Goal: Use online tool/utility: Utilize a website feature to perform a specific function

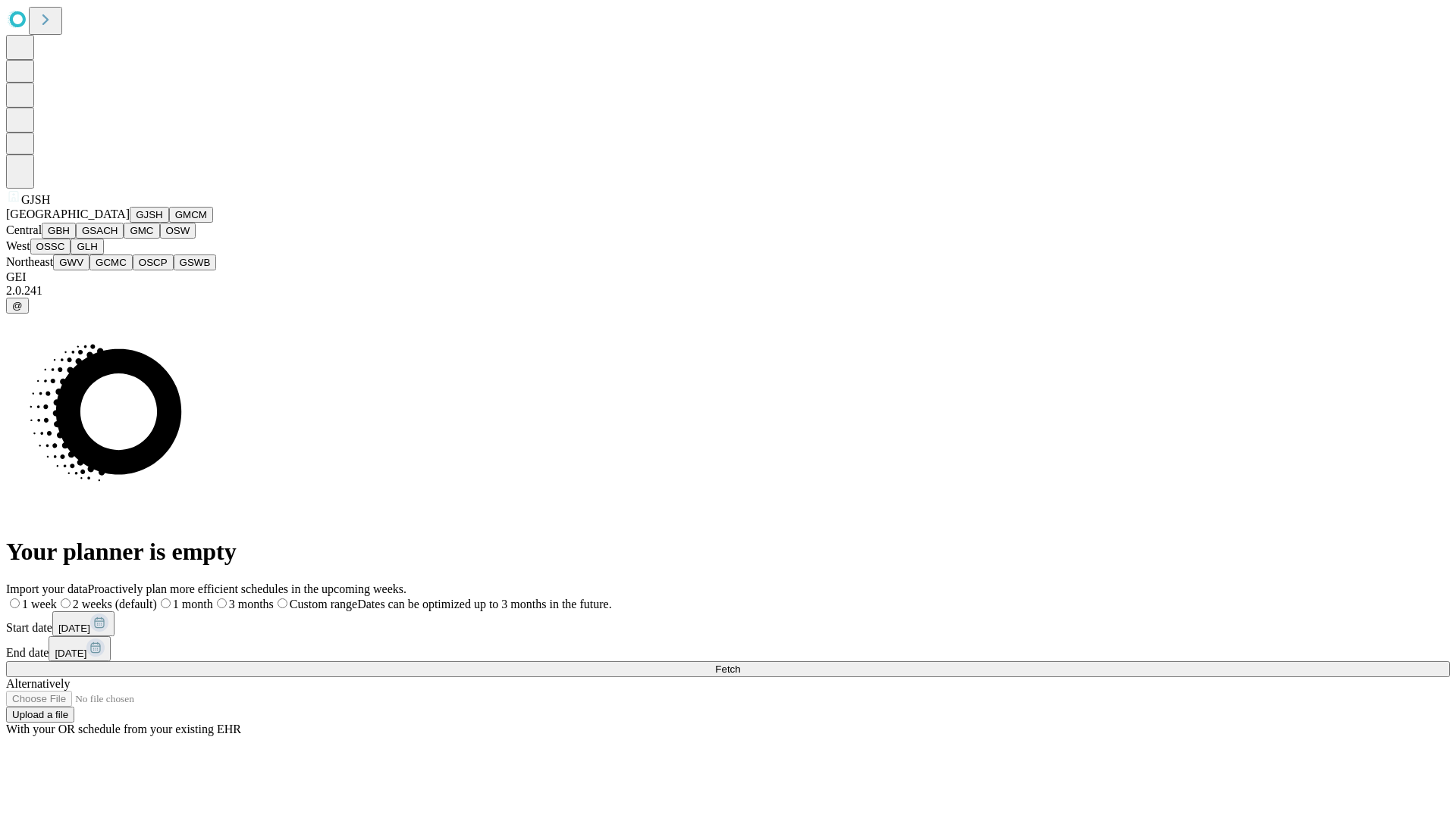
click at [129, 223] on button "GJSH" at bounding box center [149, 215] width 40 height 16
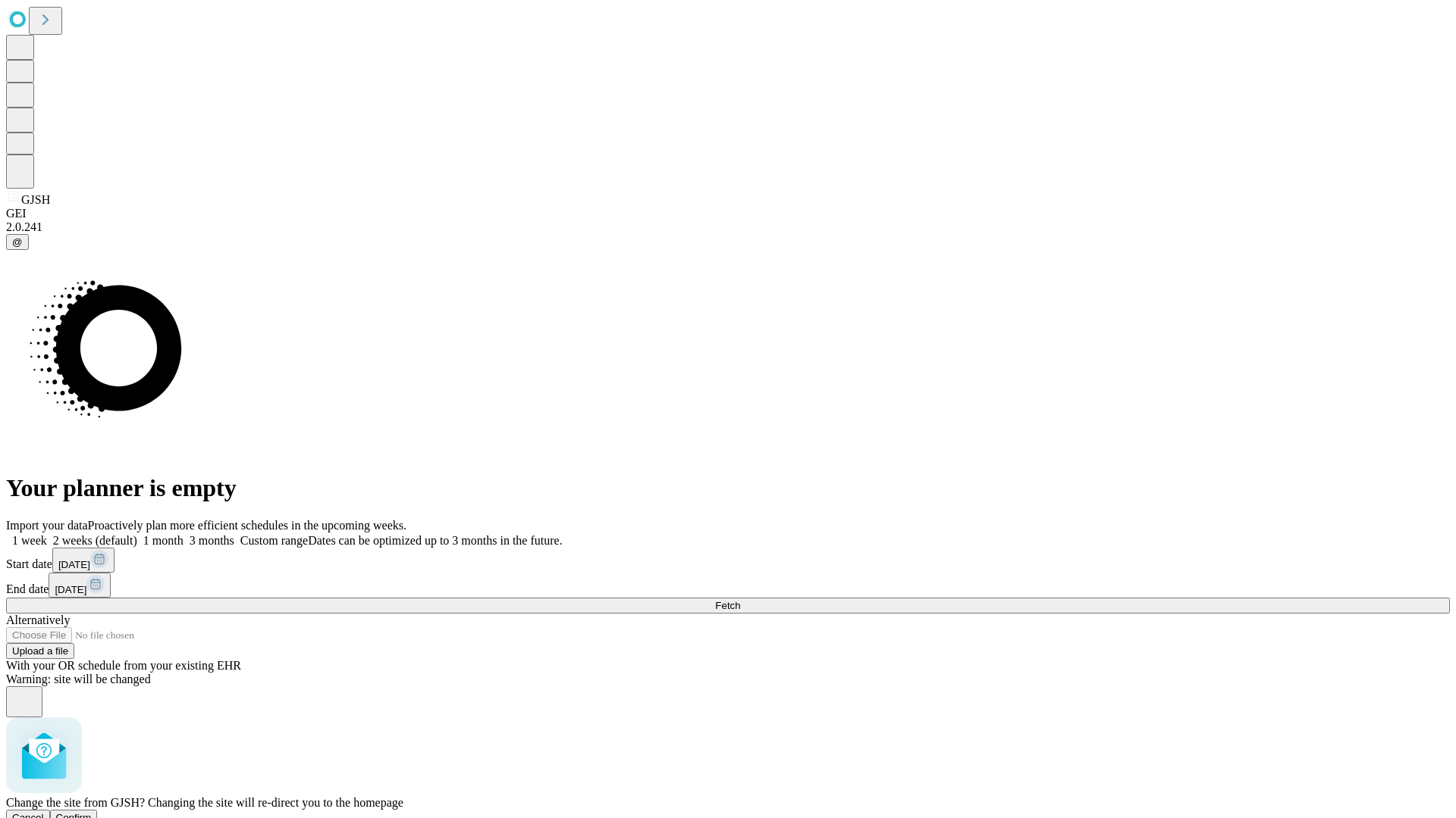
click at [92, 812] on span "Confirm" at bounding box center [74, 818] width 36 height 11
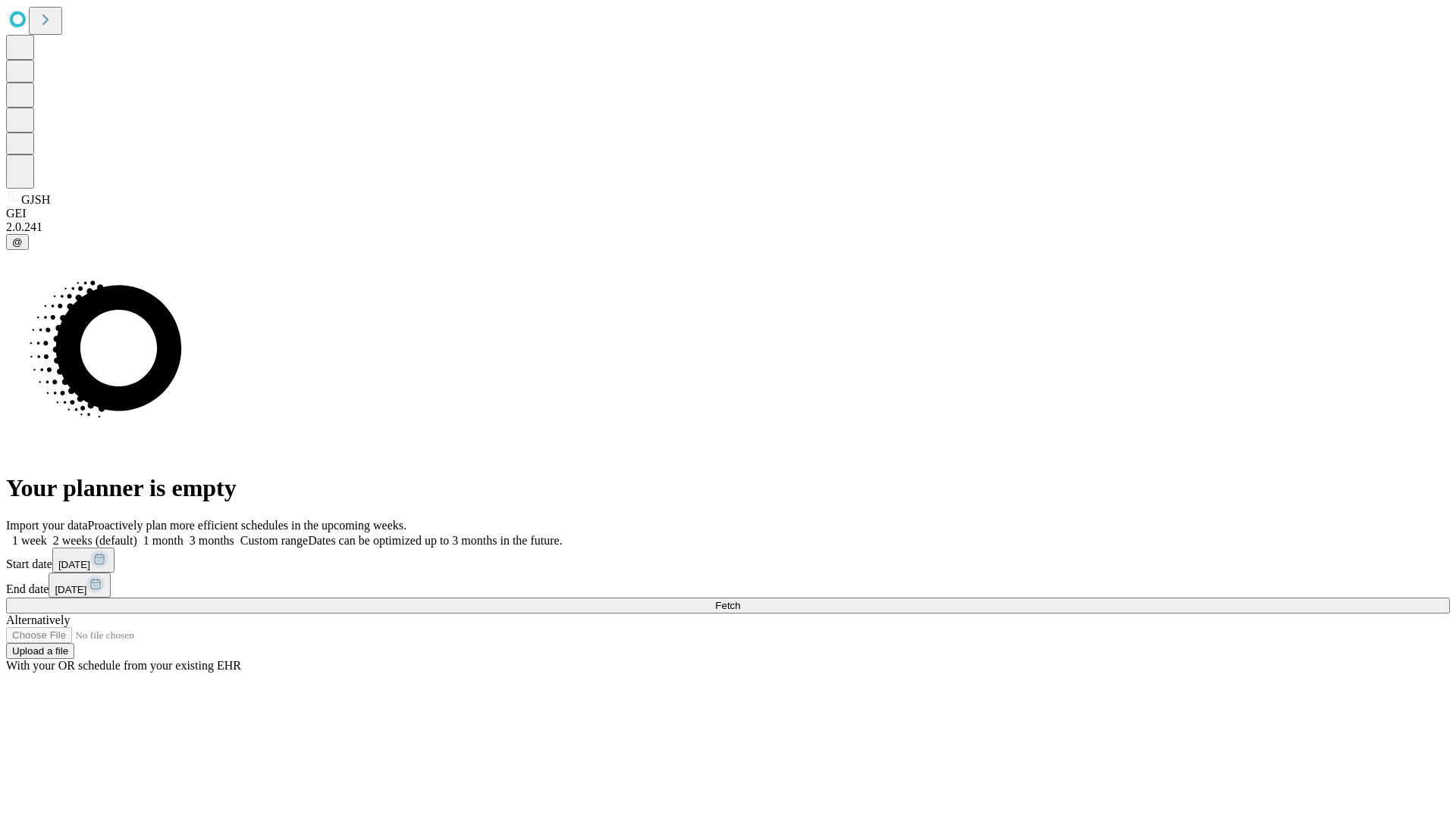
click at [137, 534] on label "2 weeks (default)" at bounding box center [92, 541] width 90 height 13
click at [740, 600] on span "Fetch" at bounding box center [728, 606] width 25 height 11
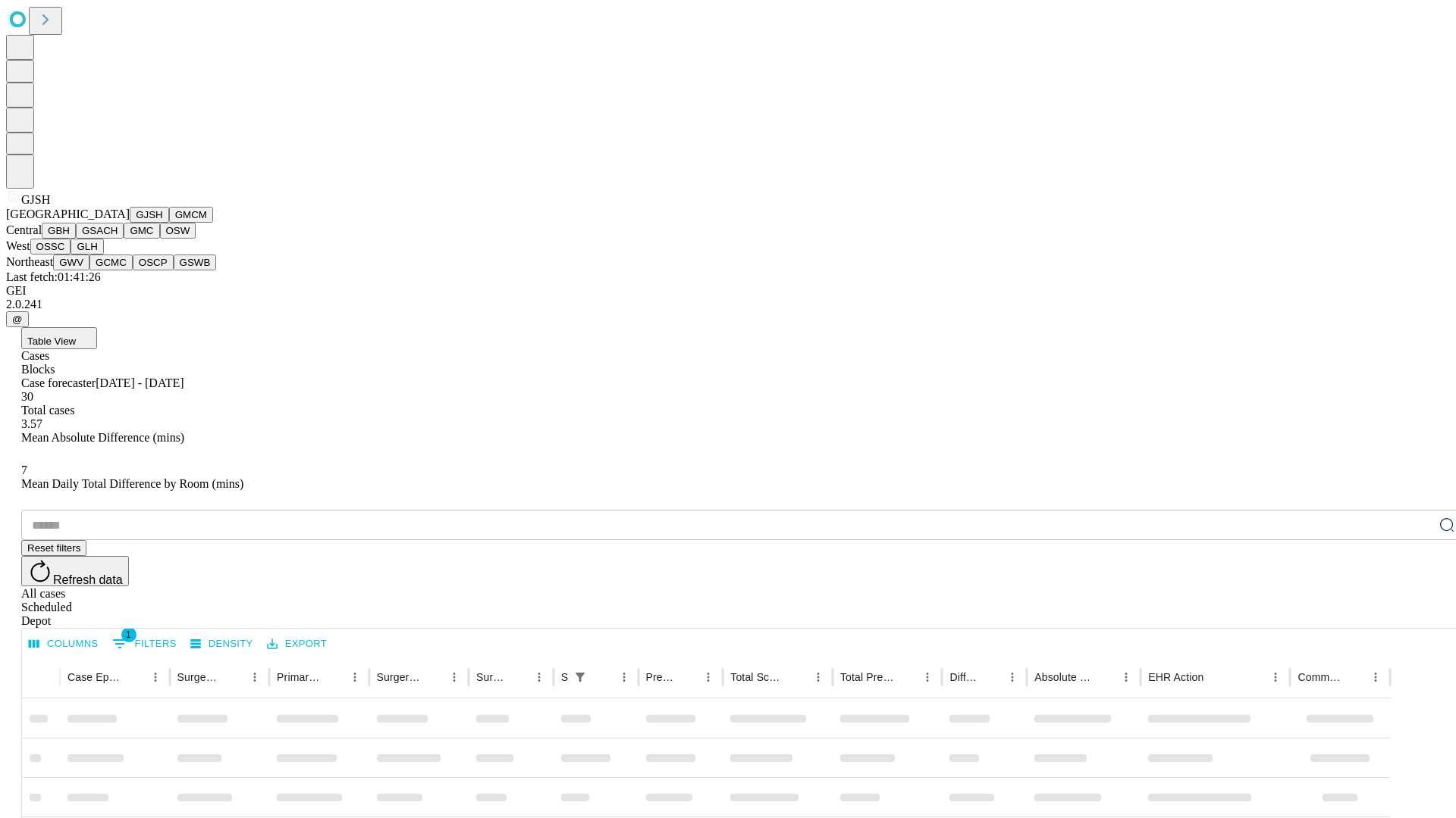
click at [169, 223] on button "GMCM" at bounding box center [190, 215] width 44 height 16
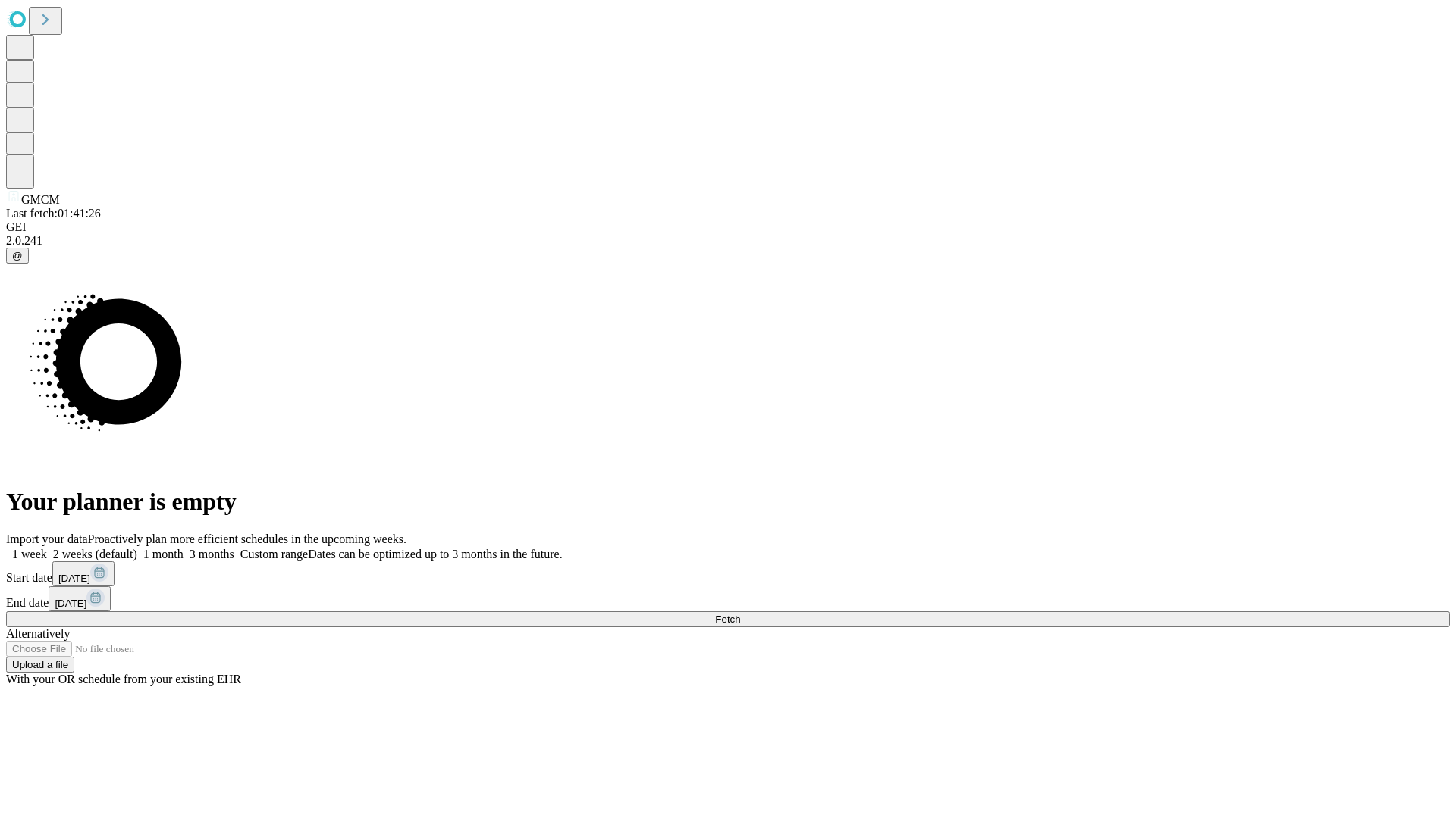
click at [137, 548] on label "2 weeks (default)" at bounding box center [92, 554] width 90 height 13
click at [740, 614] on span "Fetch" at bounding box center [728, 619] width 25 height 11
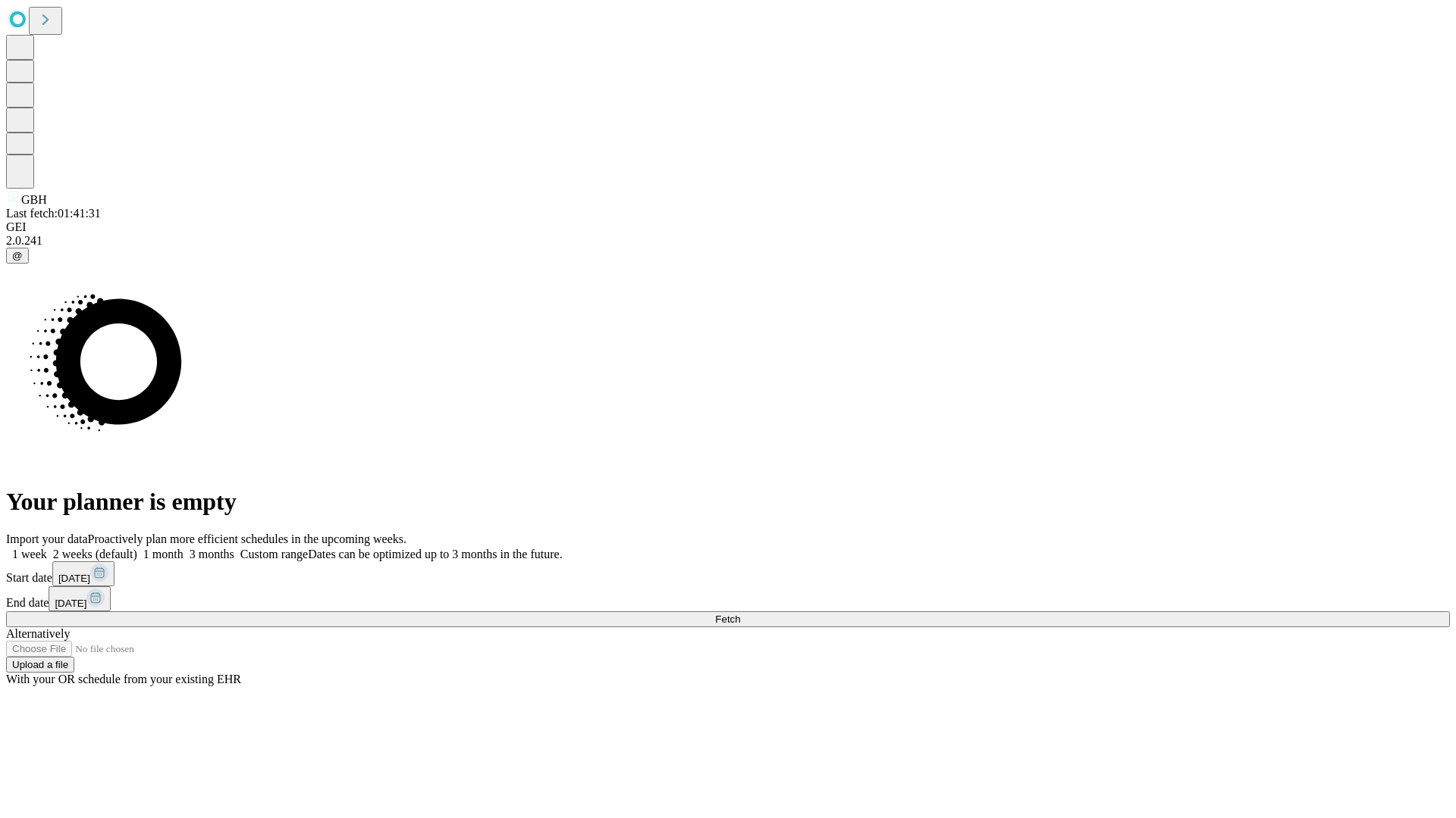
click at [137, 548] on label "2 weeks (default)" at bounding box center [92, 554] width 90 height 13
click at [740, 614] on span "Fetch" at bounding box center [728, 619] width 25 height 11
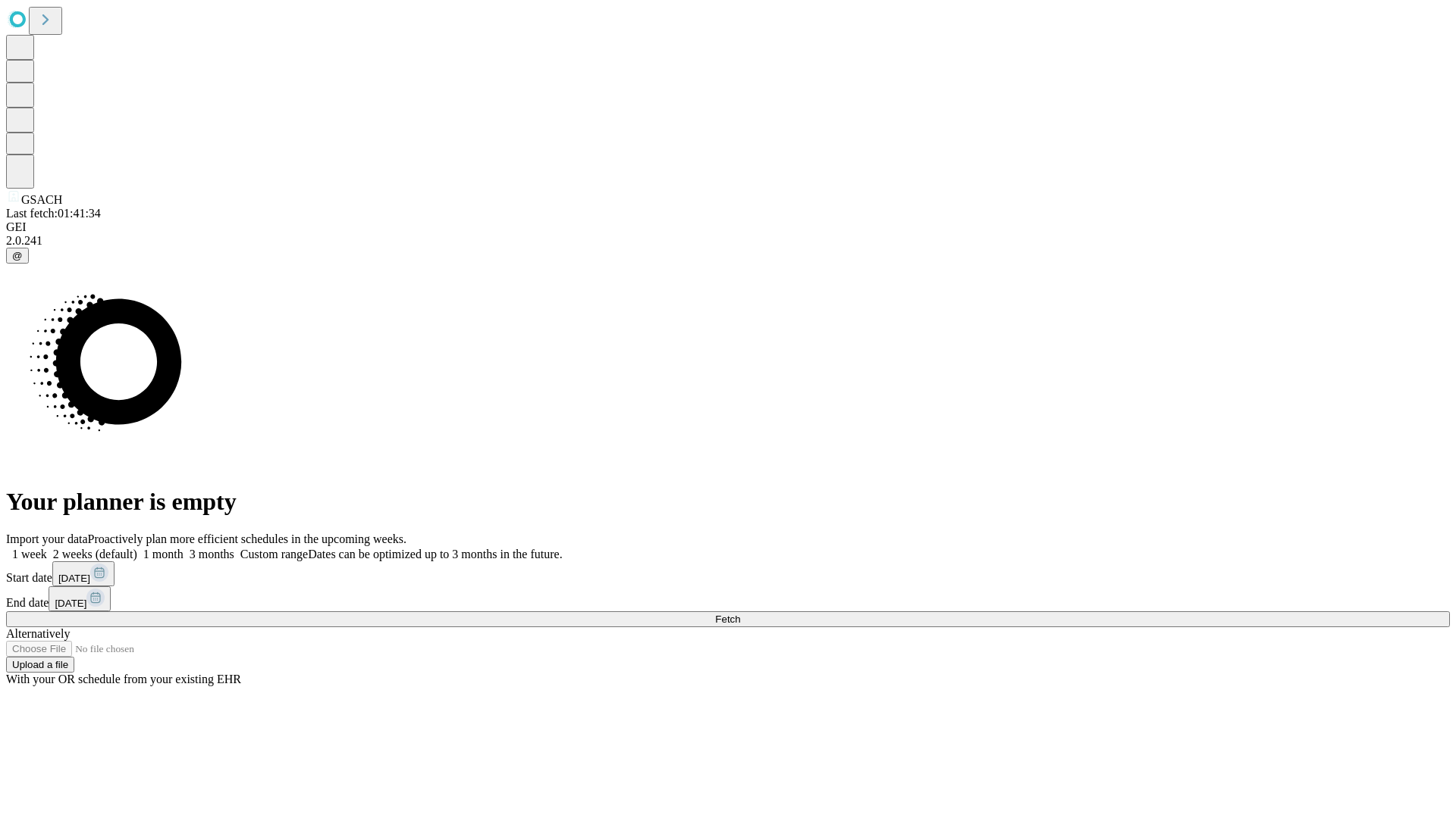
click at [137, 548] on label "2 weeks (default)" at bounding box center [92, 554] width 90 height 13
click at [740, 614] on span "Fetch" at bounding box center [728, 619] width 25 height 11
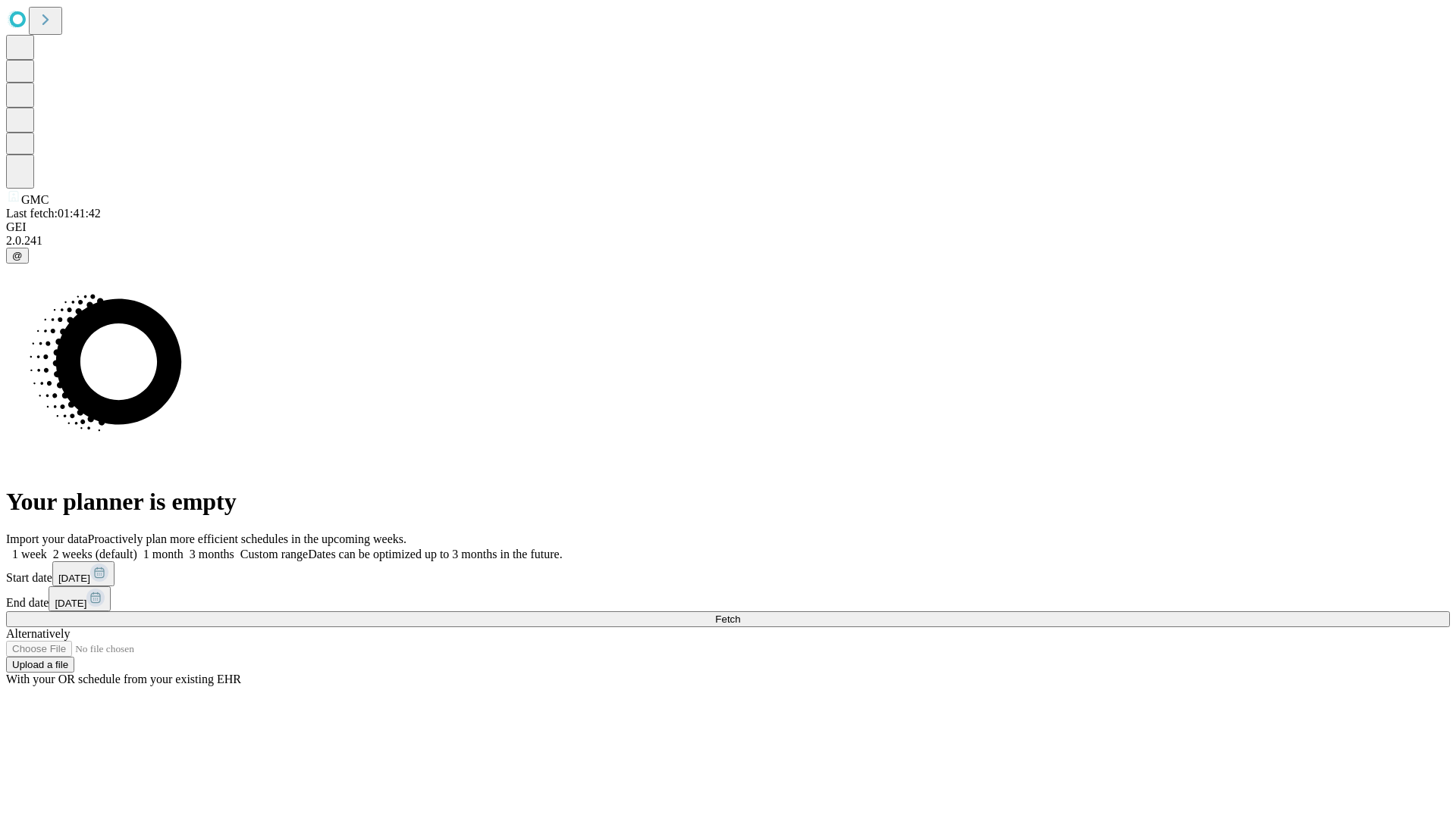
click at [137, 548] on label "2 weeks (default)" at bounding box center [92, 554] width 90 height 13
click at [740, 614] on span "Fetch" at bounding box center [728, 619] width 25 height 11
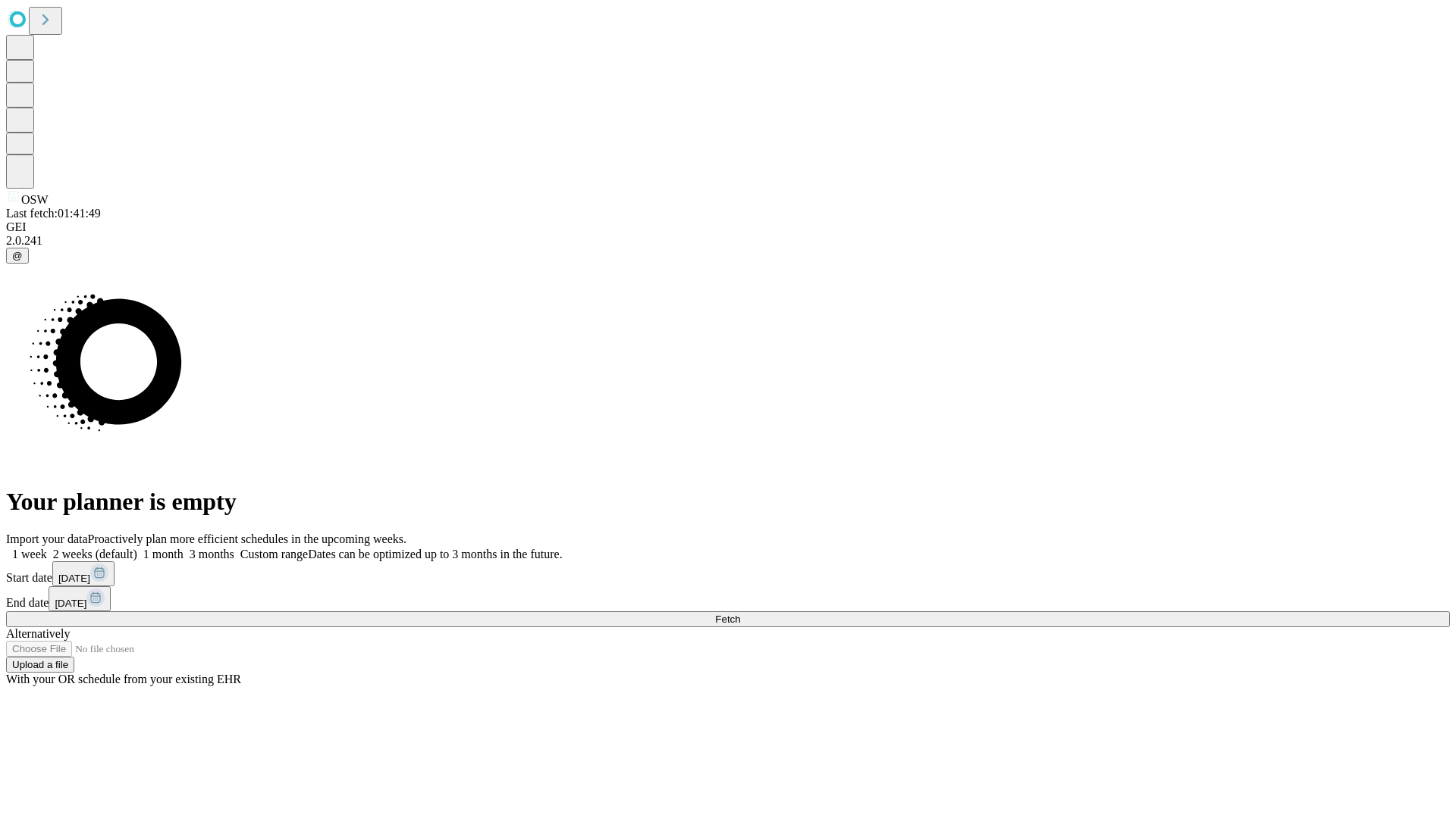
click at [137, 548] on label "2 weeks (default)" at bounding box center [92, 554] width 90 height 13
click at [740, 614] on span "Fetch" at bounding box center [728, 619] width 25 height 11
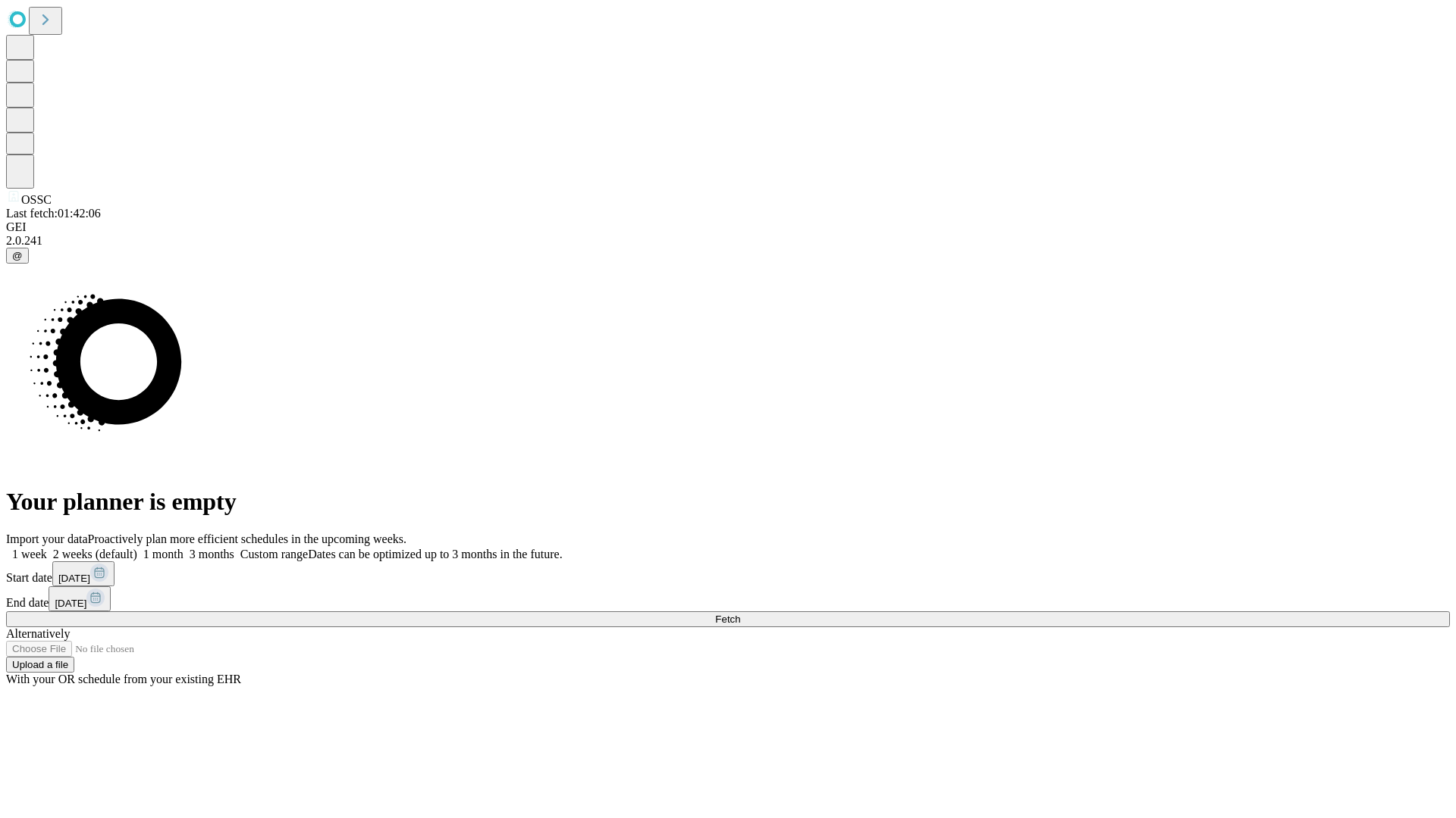
click at [137, 548] on label "2 weeks (default)" at bounding box center [92, 554] width 90 height 13
click at [740, 614] on span "Fetch" at bounding box center [728, 619] width 25 height 11
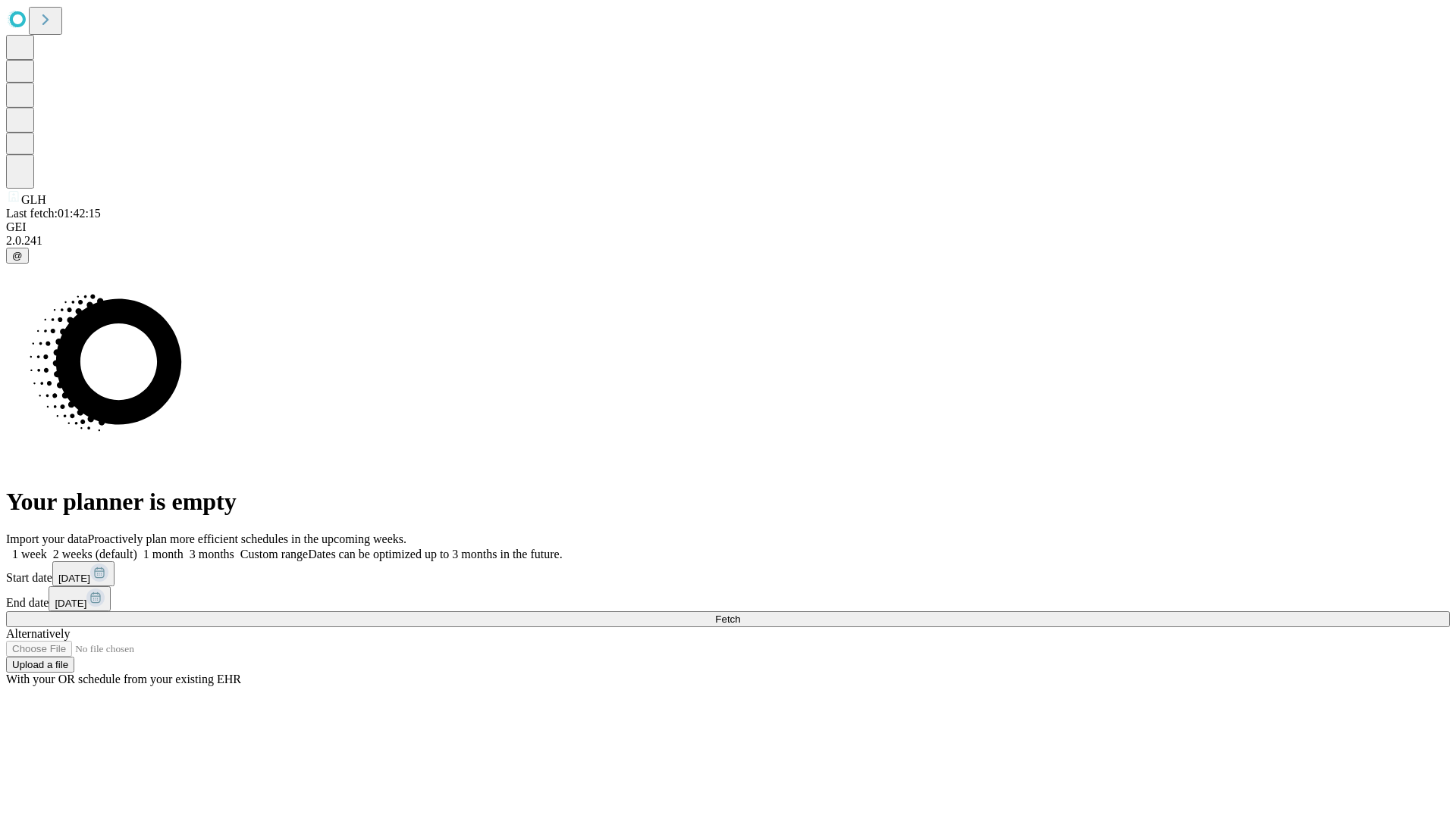
click at [740, 614] on span "Fetch" at bounding box center [728, 619] width 25 height 11
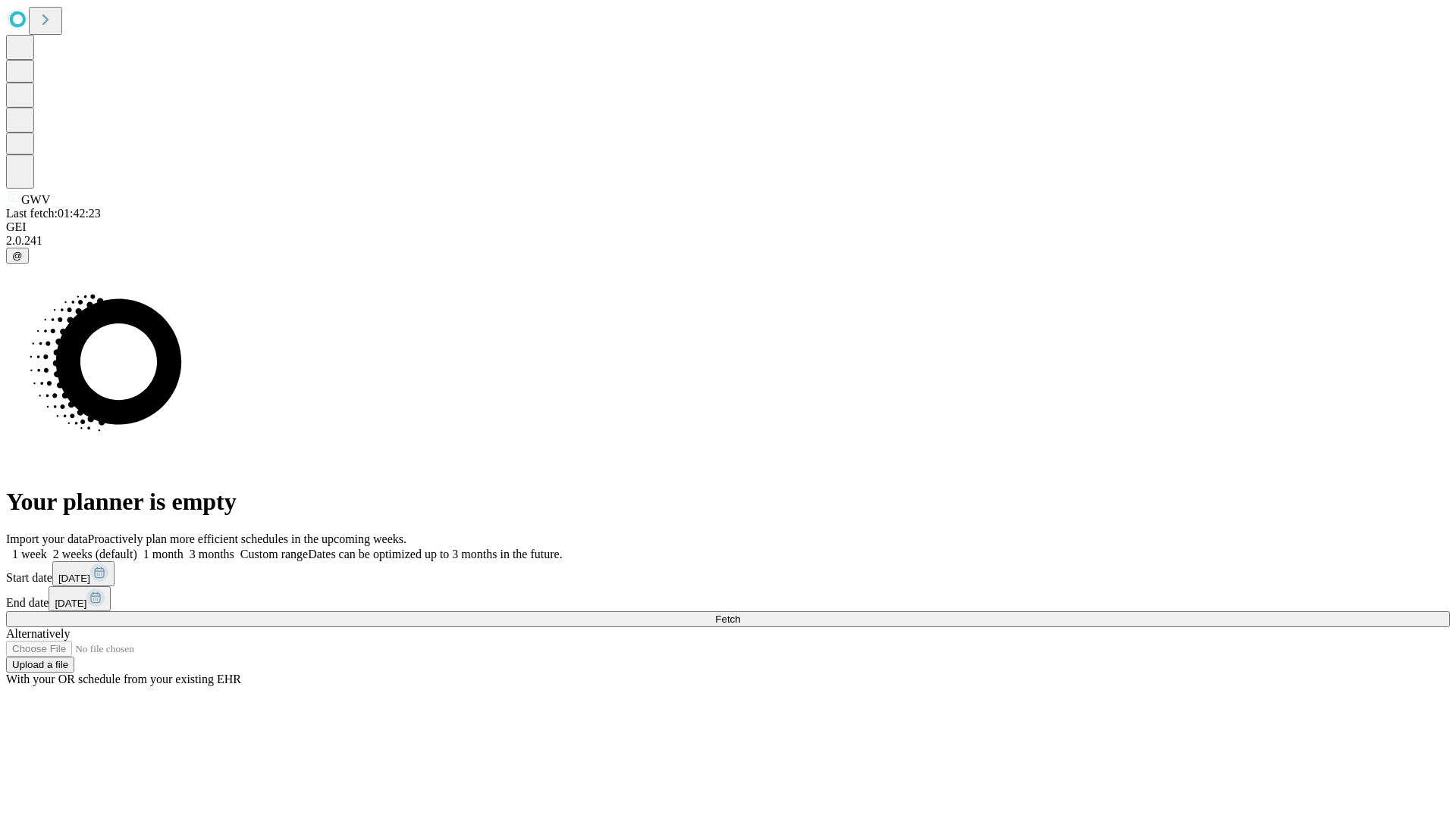
click at [137, 548] on label "2 weeks (default)" at bounding box center [92, 554] width 90 height 13
click at [740, 614] on span "Fetch" at bounding box center [728, 619] width 25 height 11
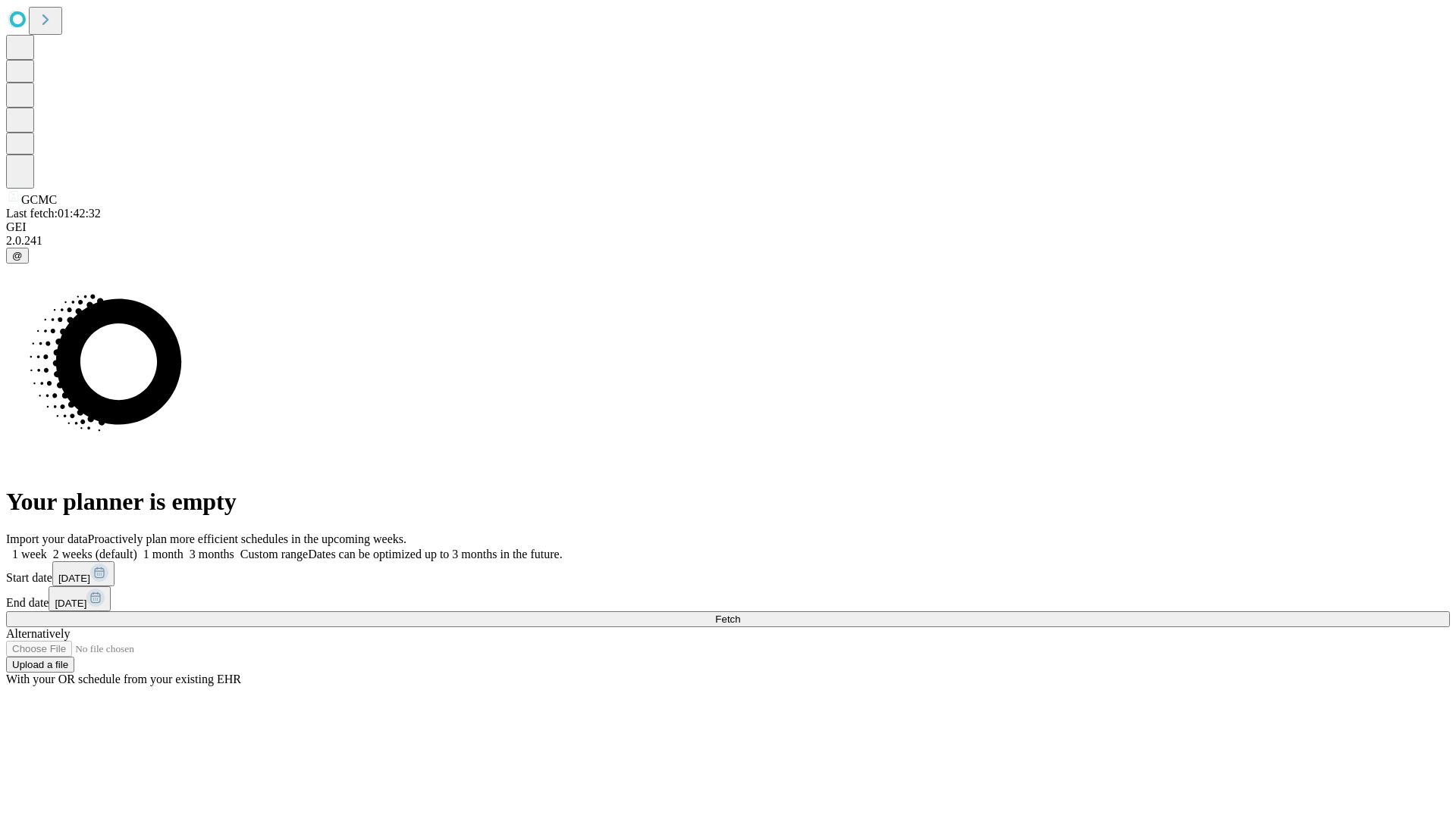
click at [137, 548] on label "2 weeks (default)" at bounding box center [92, 554] width 90 height 13
click at [740, 614] on span "Fetch" at bounding box center [728, 619] width 25 height 11
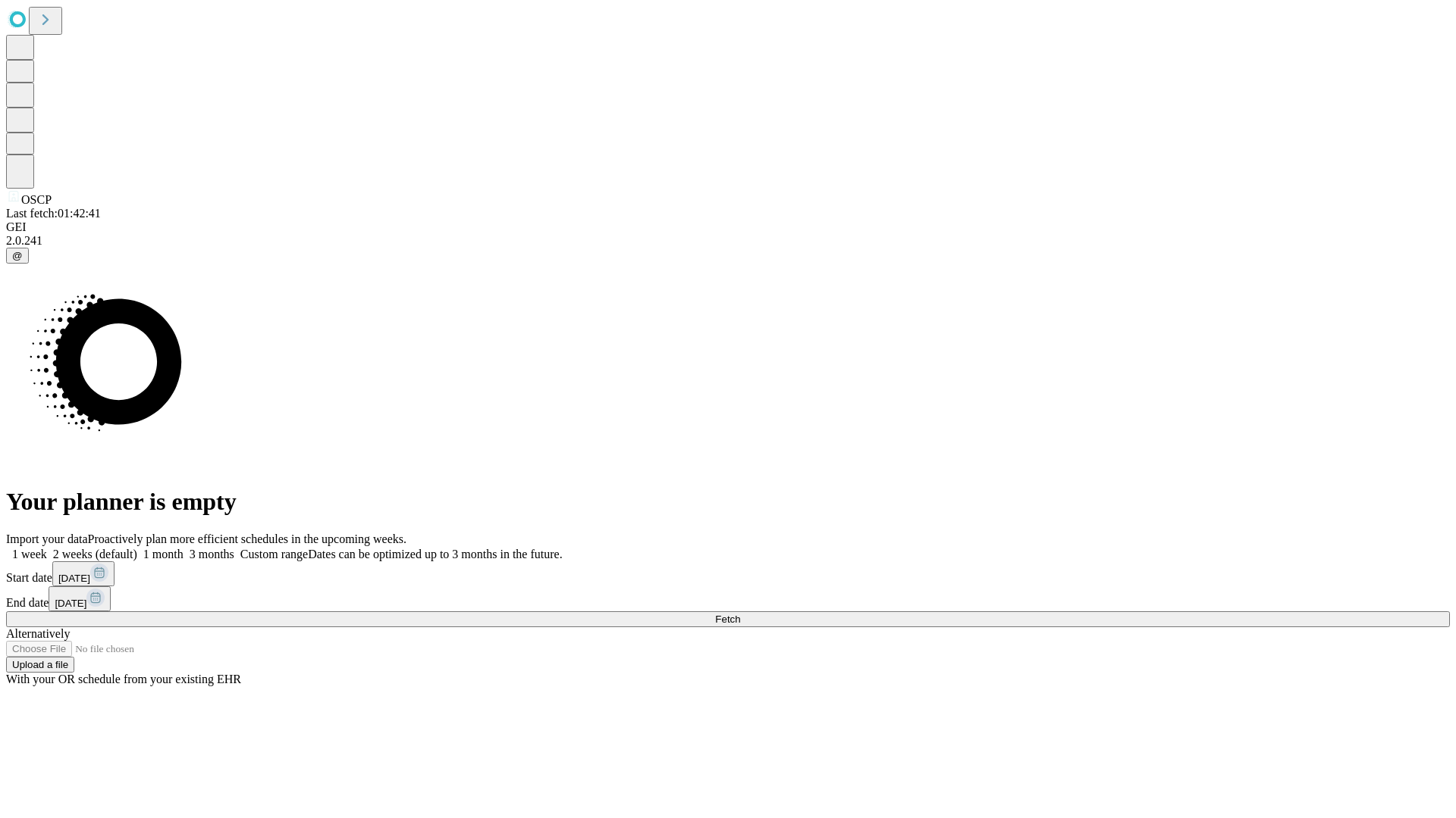
click at [137, 548] on label "2 weeks (default)" at bounding box center [92, 554] width 90 height 13
click at [740, 614] on span "Fetch" at bounding box center [728, 619] width 25 height 11
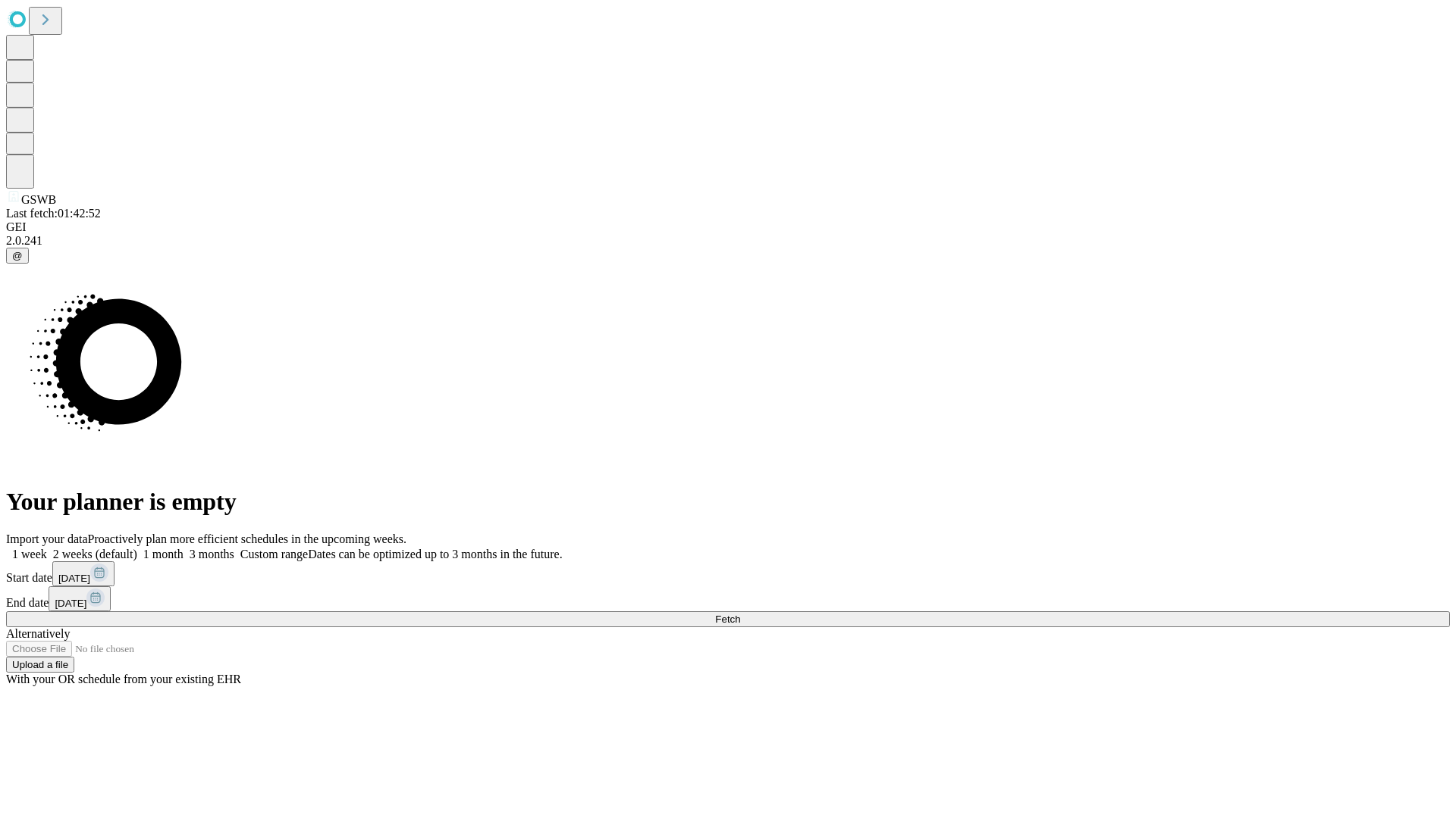
click at [137, 548] on label "2 weeks (default)" at bounding box center [92, 554] width 90 height 13
click at [740, 614] on span "Fetch" at bounding box center [728, 619] width 25 height 11
